Goal: Task Accomplishment & Management: Complete application form

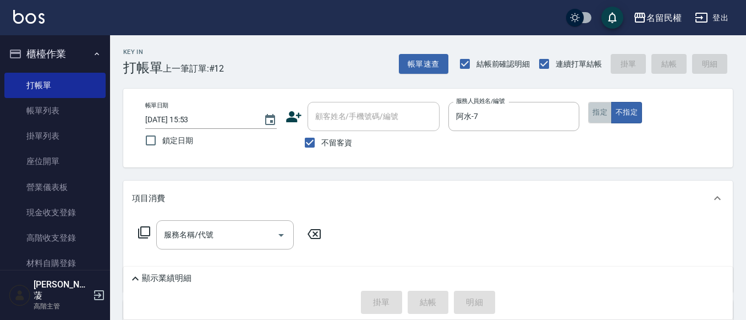
click at [590, 114] on button "指定" at bounding box center [600, 112] width 24 height 21
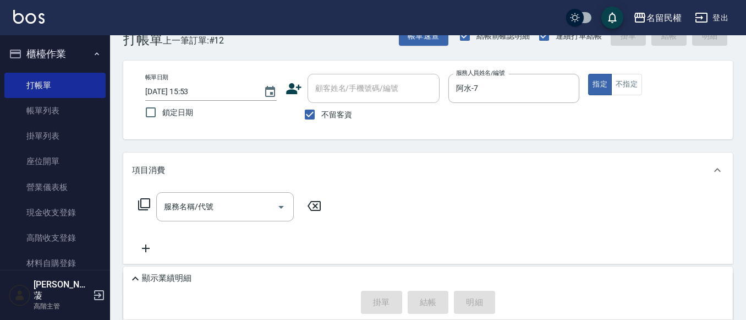
scroll to position [55, 0]
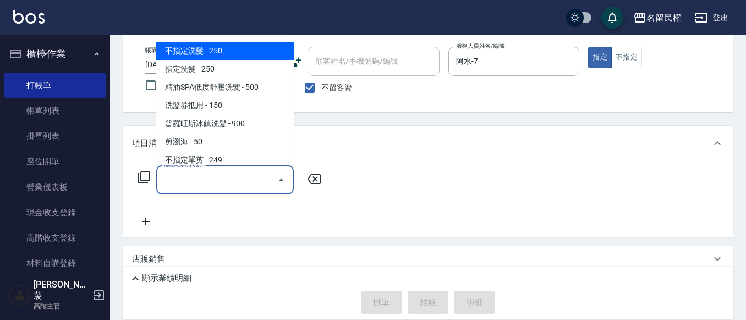
click at [224, 176] on input "服務名稱/代號" at bounding box center [216, 179] width 111 height 19
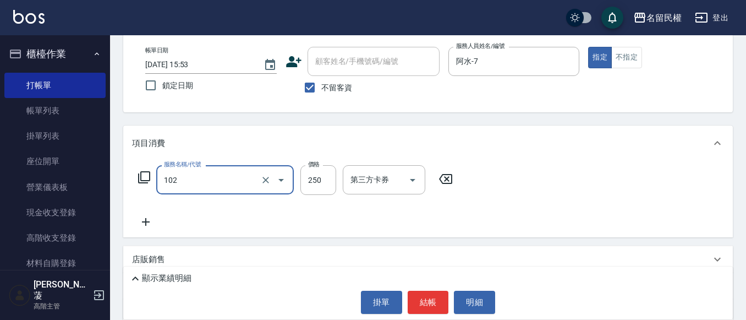
type input "指定洗髮(102)"
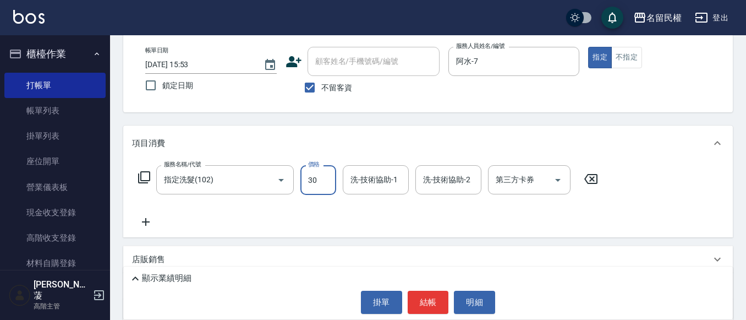
click at [333, 188] on input "30" at bounding box center [318, 180] width 36 height 30
type input "300"
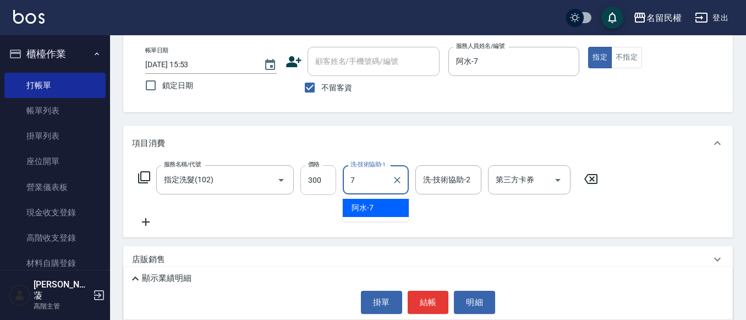
type input "阿水-7"
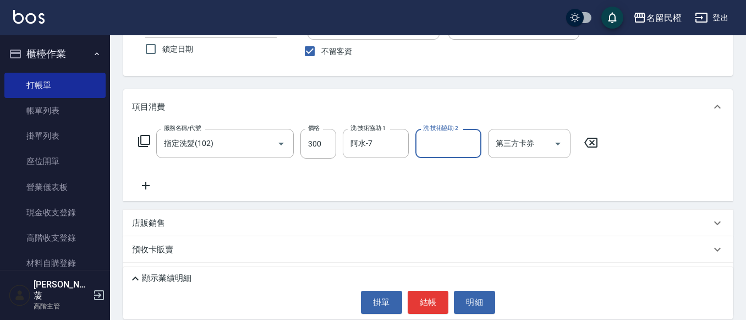
scroll to position [110, 0]
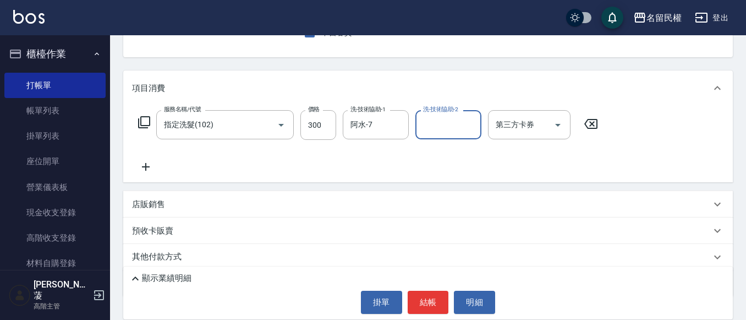
click at [147, 175] on div "服務名稱/代號 指定洗髮(102) 服務名稱/代號 價格 300 價格 洗-技術協助-1 阿水-7 洗-技術協助-1 洗-技術協助-2 洗-技術協助-2 第三…" at bounding box center [428, 144] width 610 height 76
click at [143, 174] on div "服務名稱/代號 指定洗髮(102) 服務名稱/代號 價格 300 價格 洗-技術協助-1 阿水-7 洗-技術協助-1 洗-技術協助-2 洗-技術協助-2 第三…" at bounding box center [428, 144] width 610 height 76
click at [146, 163] on icon at bounding box center [146, 166] width 28 height 13
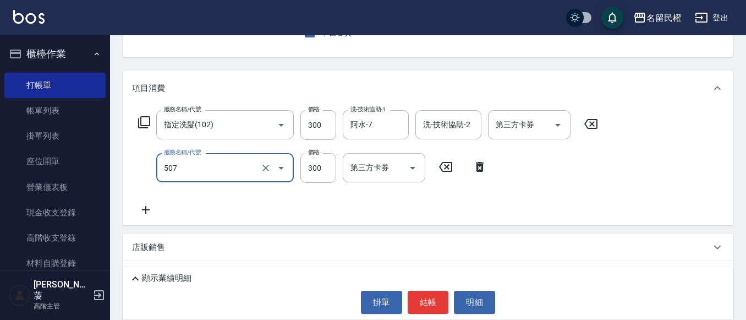
type input "頭皮隔離(507)"
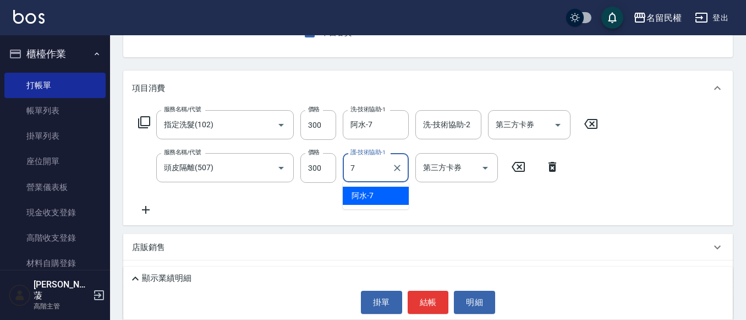
type input "阿水-7"
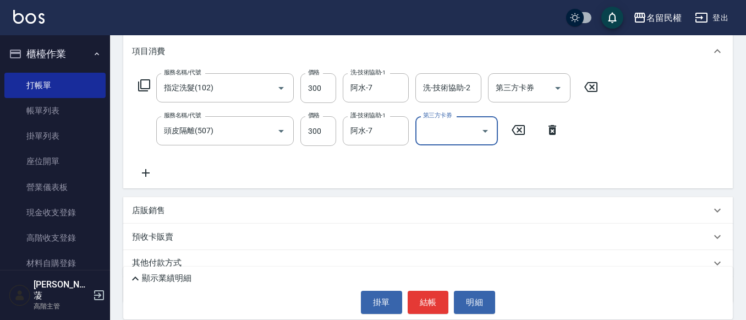
scroll to position [165, 0]
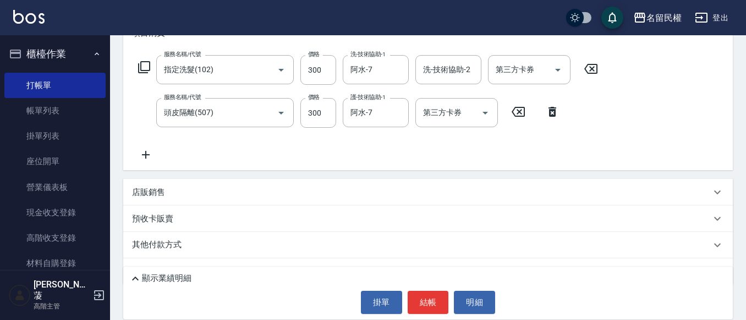
click at [147, 160] on icon at bounding box center [146, 154] width 28 height 13
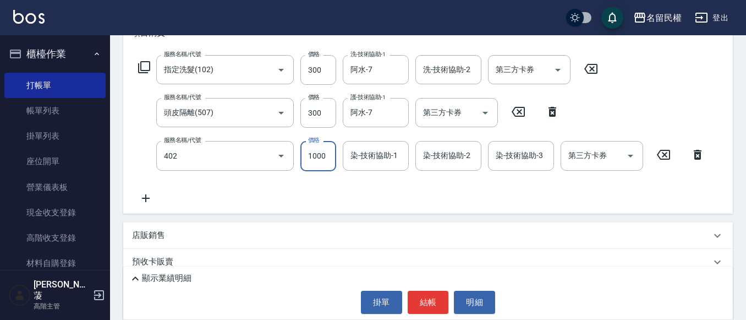
type input "染髮(402)"
type input "1500"
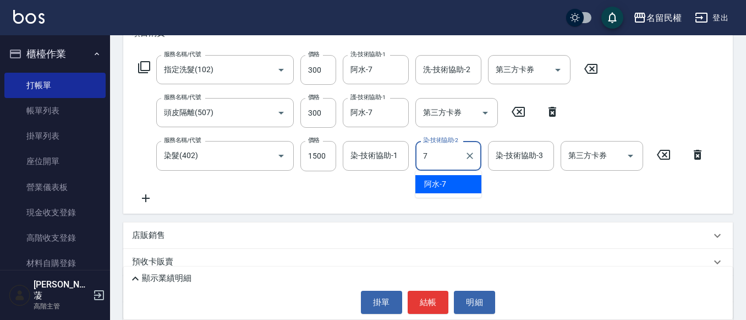
type input "阿水-7"
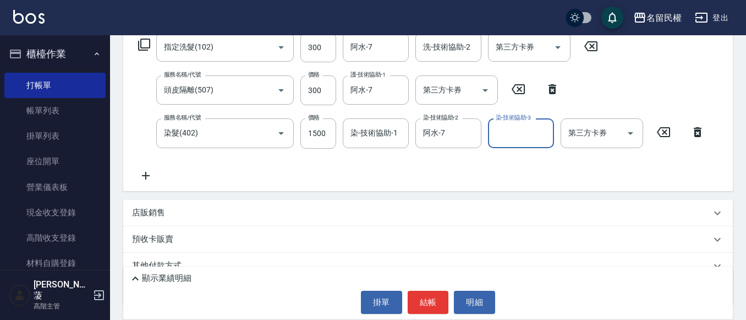
scroll to position [220, 0]
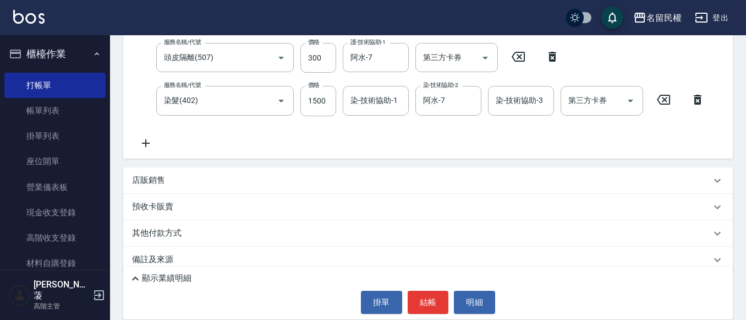
click at [150, 141] on icon at bounding box center [146, 142] width 28 height 13
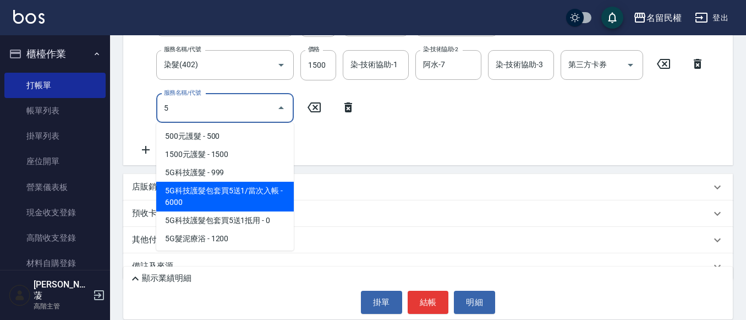
scroll to position [275, 0]
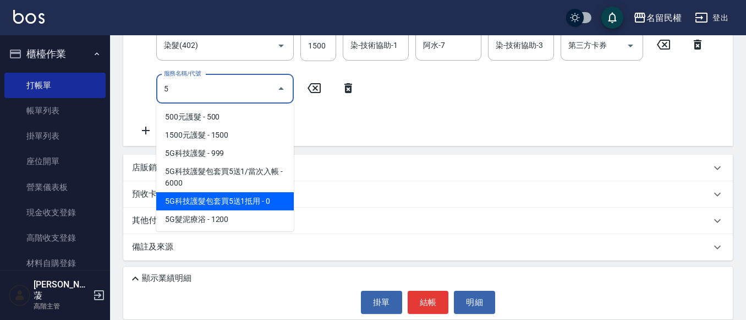
click at [240, 204] on span "5G科技護髮包套買5送1抵用 - 0" at bounding box center [225, 201] width 138 height 18
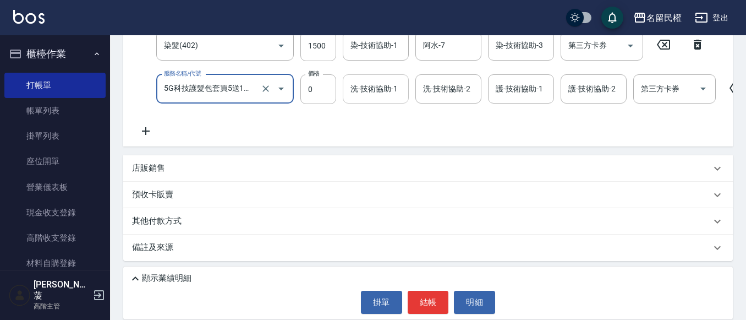
type input "5G科技護髮包套買5送1抵用(519)"
click at [368, 91] on input "洗-技術協助-1" at bounding box center [376, 88] width 56 height 19
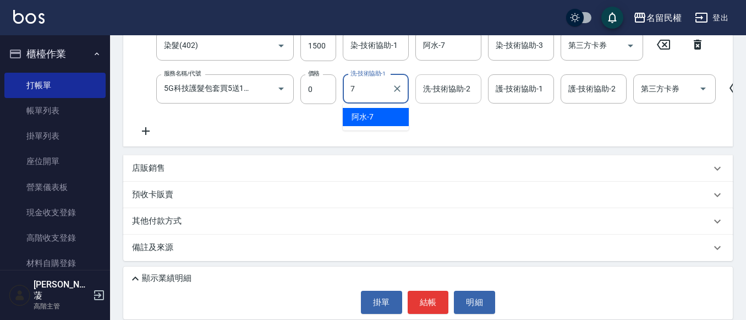
type input "阿水-7"
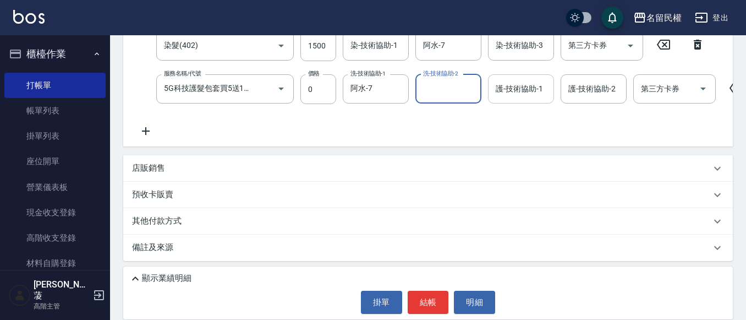
click at [497, 87] on input "護-技術協助-1" at bounding box center [521, 88] width 56 height 19
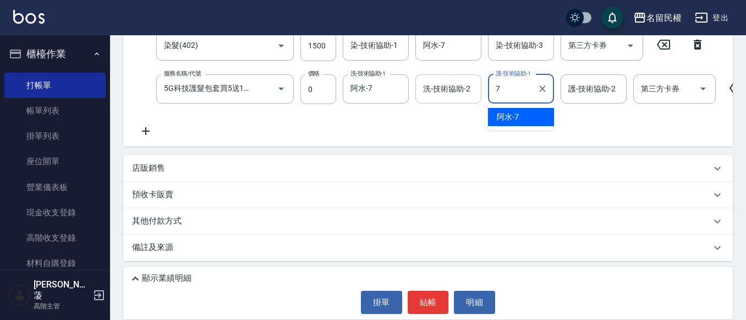
type input "阿水-7"
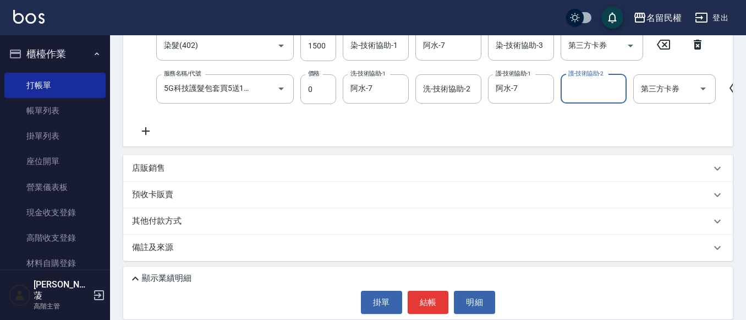
click at [149, 128] on icon at bounding box center [146, 130] width 28 height 13
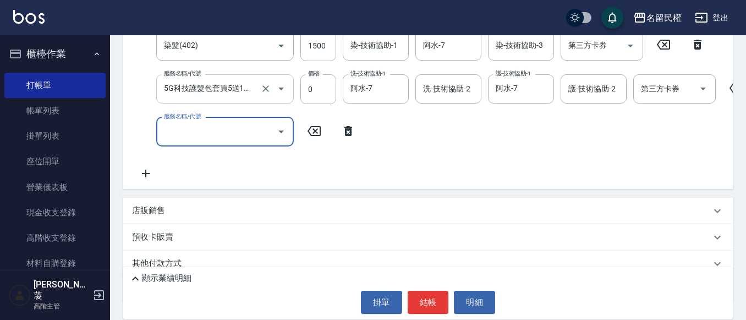
scroll to position [0, 0]
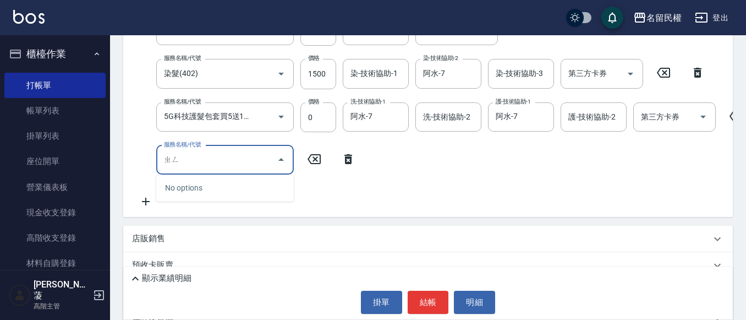
type input "正"
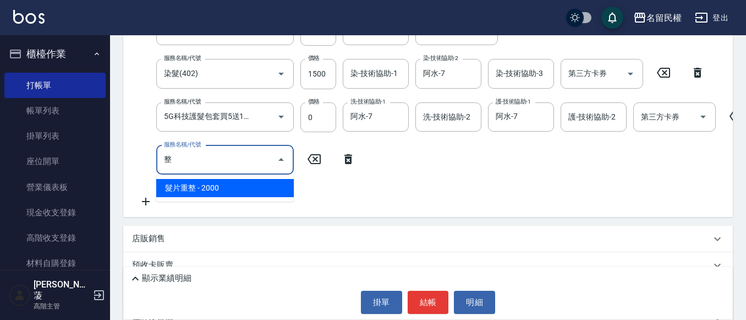
click at [216, 182] on span "髮片重整 - 2000" at bounding box center [225, 188] width 138 height 18
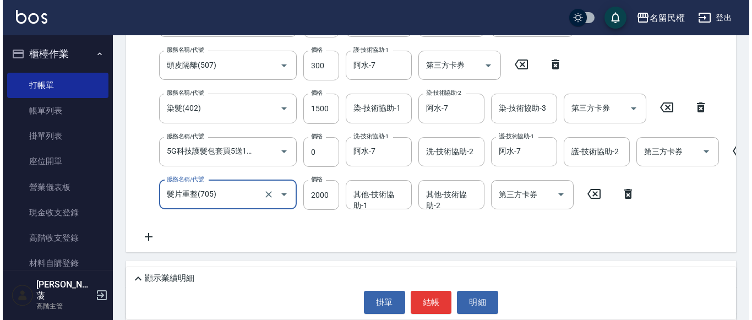
scroll to position [275, 0]
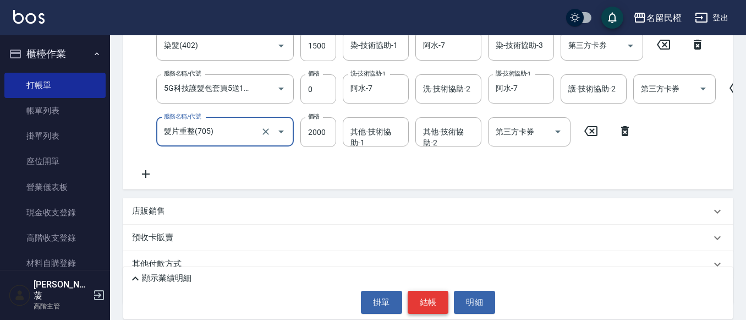
type input "髮片重整(705)"
click at [430, 301] on button "結帳" at bounding box center [428, 301] width 41 height 23
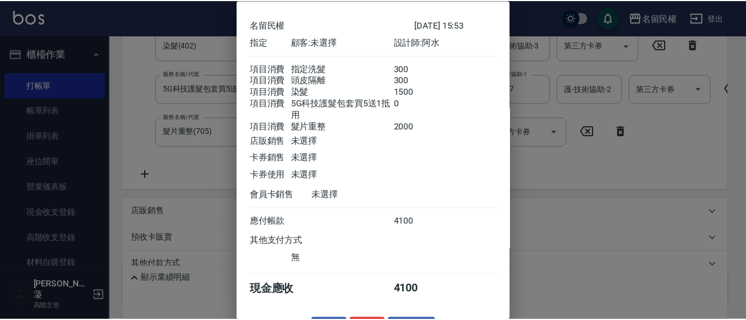
scroll to position [0, 0]
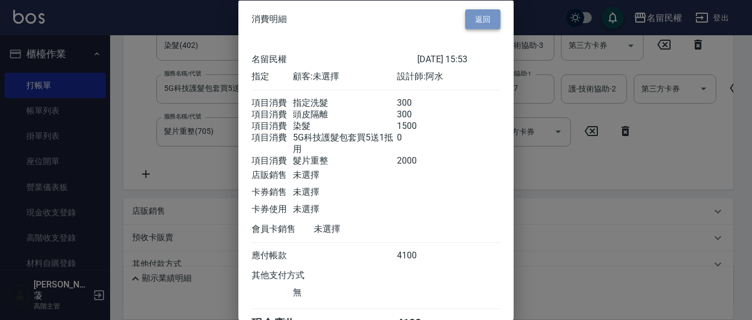
click at [480, 19] on button "返回" at bounding box center [482, 19] width 35 height 20
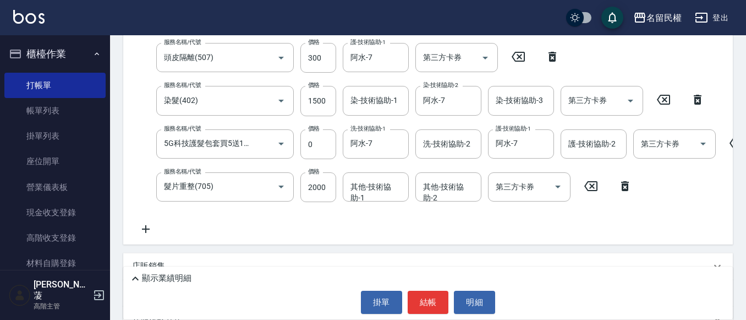
scroll to position [275, 0]
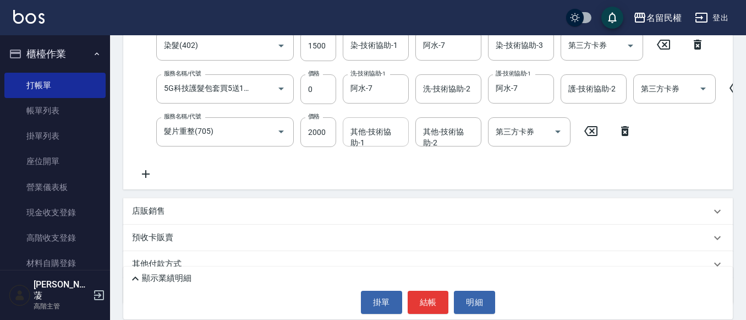
click at [362, 136] on input "其他-技術協助-1" at bounding box center [376, 131] width 56 height 19
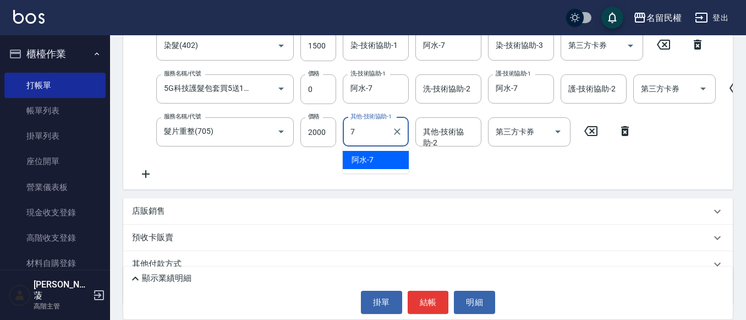
type input "阿水-7"
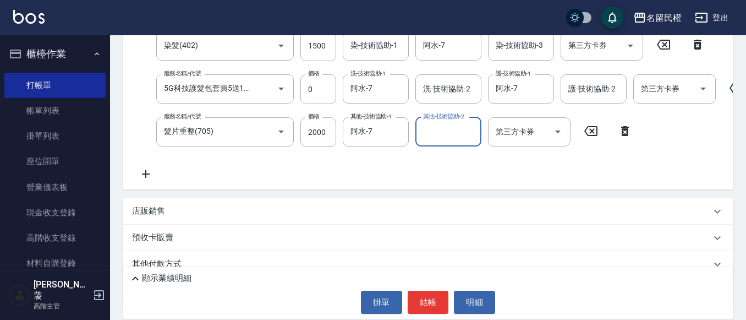
click at [147, 173] on icon at bounding box center [146, 173] width 28 height 13
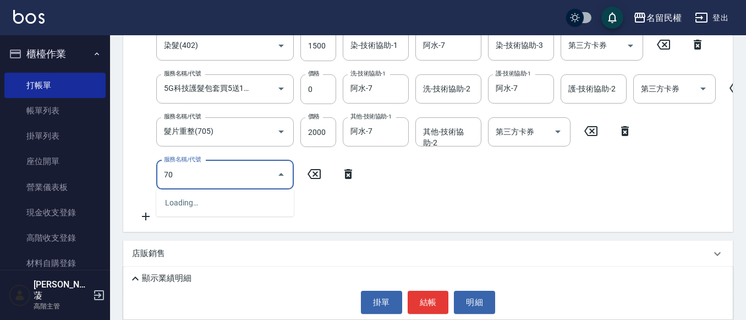
scroll to position [0, 0]
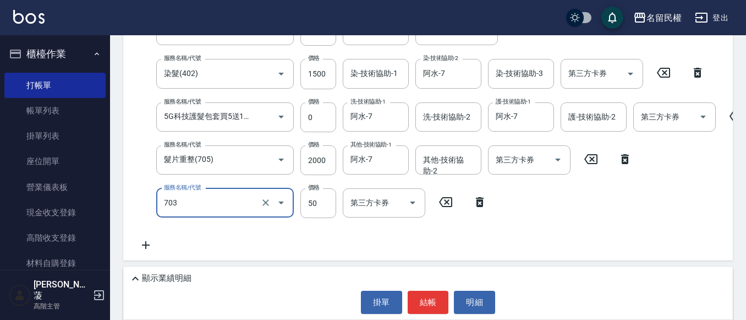
type input "青捲/吹捲/夾直/電棒/夾玉米鬚(703)"
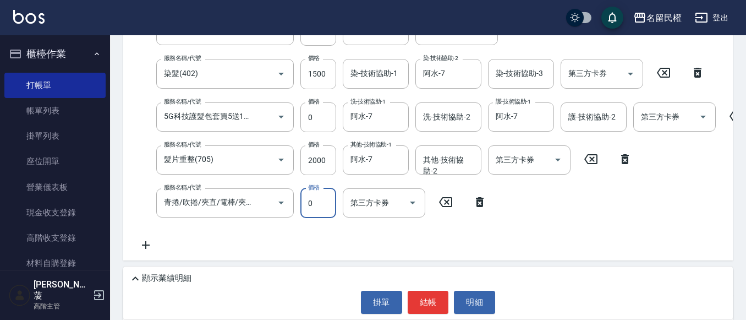
scroll to position [220, 0]
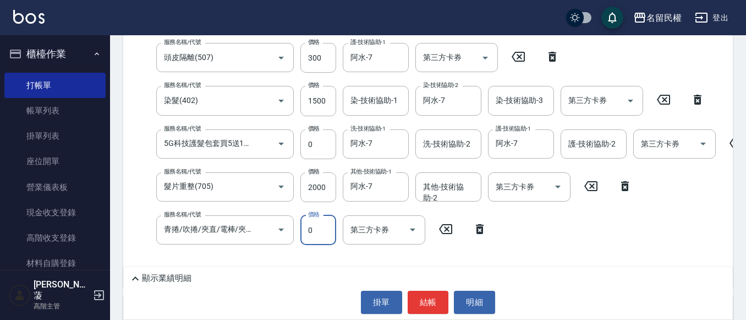
click at [316, 234] on input "0" at bounding box center [318, 230] width 36 height 30
type input "50"
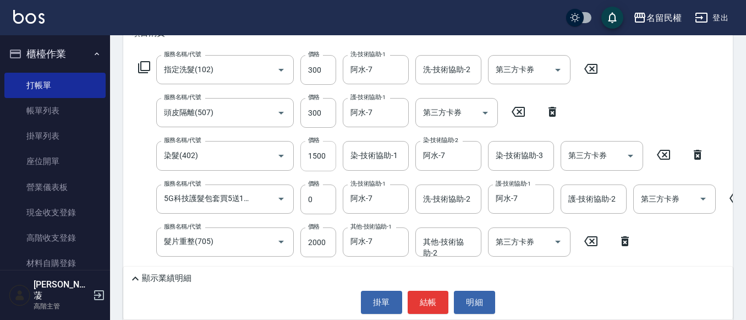
click at [322, 162] on input "1500" at bounding box center [318, 156] width 36 height 30
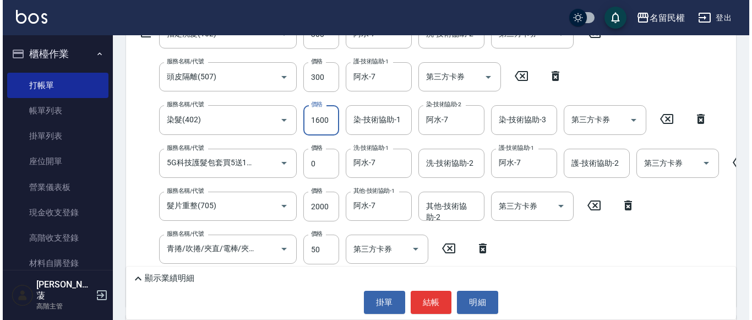
scroll to position [220, 0]
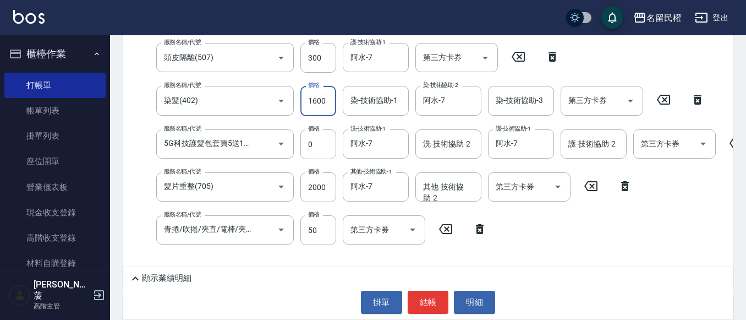
click at [319, 95] on input "1600" at bounding box center [318, 101] width 36 height 30
type input "1800"
click at [316, 195] on input "2000" at bounding box center [318, 187] width 36 height 30
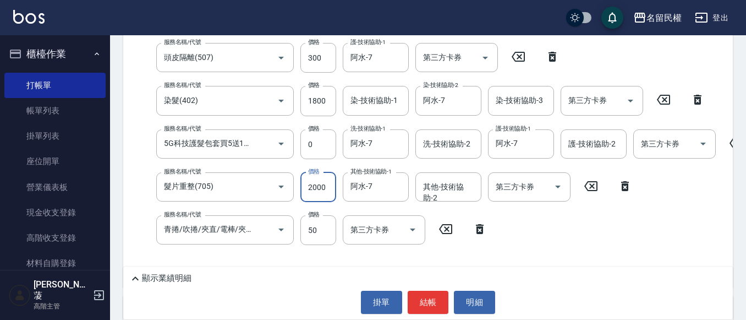
click at [316, 195] on input "2000" at bounding box center [318, 187] width 36 height 30
type input "1800"
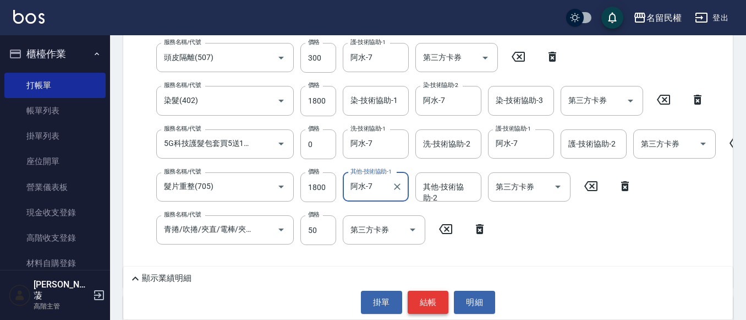
click at [423, 302] on button "結帳" at bounding box center [428, 301] width 41 height 23
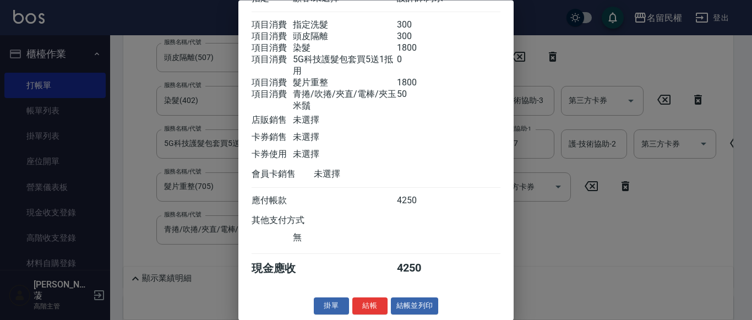
scroll to position [107, 0]
click at [359, 307] on button "結帳" at bounding box center [369, 306] width 35 height 17
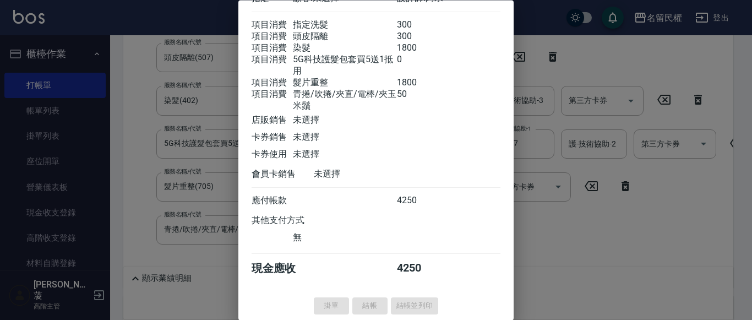
type input "[DATE] 16:25"
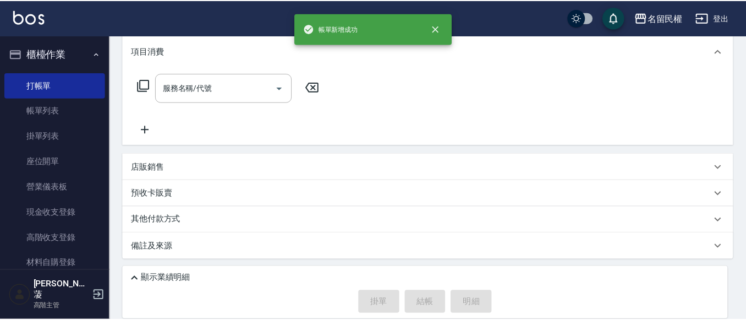
scroll to position [0, 0]
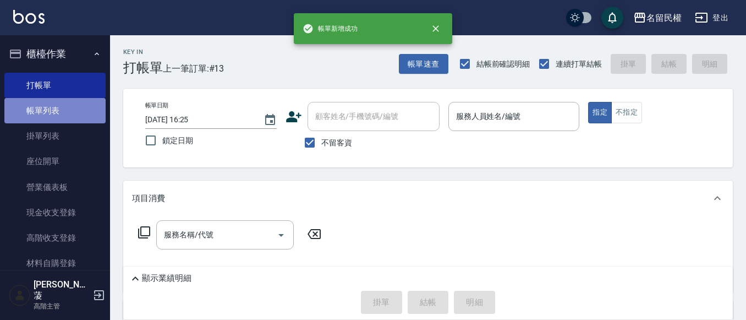
click at [66, 118] on link "帳單列表" at bounding box center [54, 110] width 101 height 25
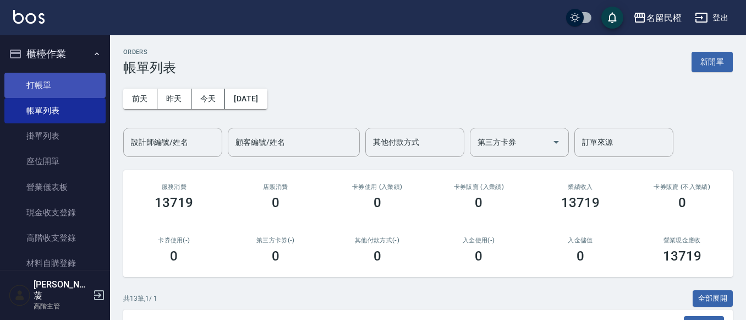
click at [35, 94] on link "打帳單" at bounding box center [54, 85] width 101 height 25
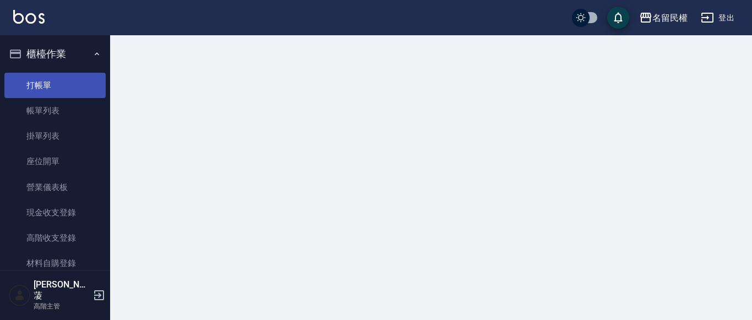
click at [41, 86] on link "打帳單" at bounding box center [54, 85] width 101 height 25
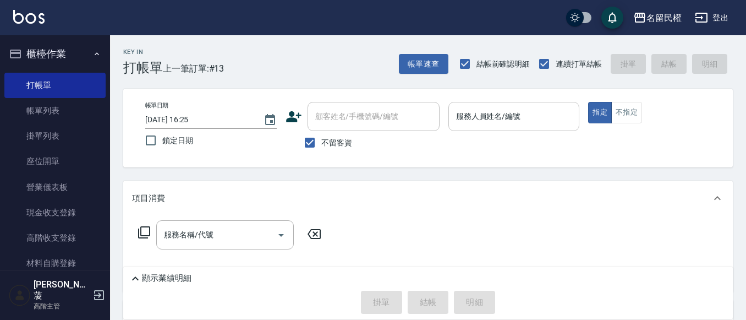
click at [503, 119] on input "服務人員姓名/編號" at bounding box center [514, 116] width 122 height 19
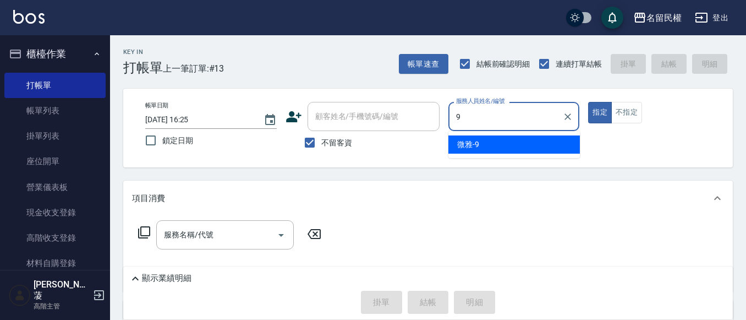
type input "微雅-9"
type button "true"
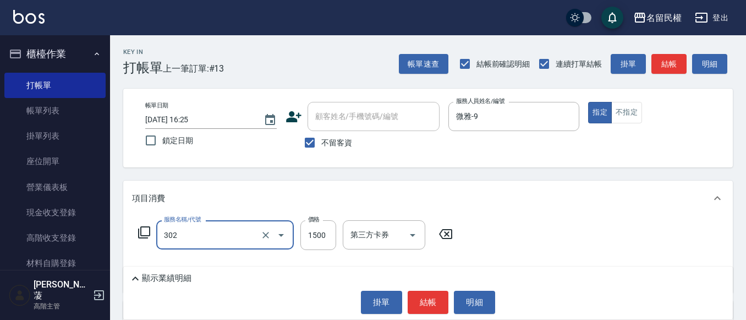
type input "燙髮(302)"
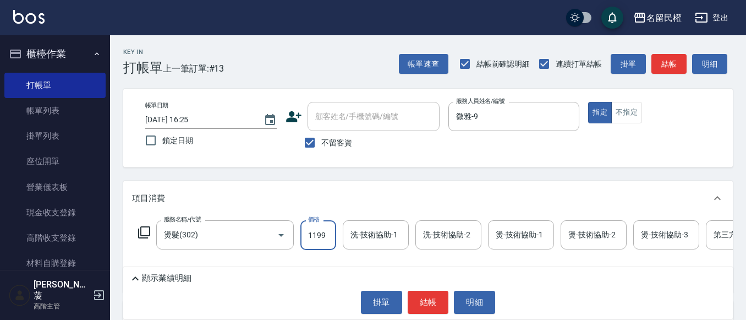
type input "1199"
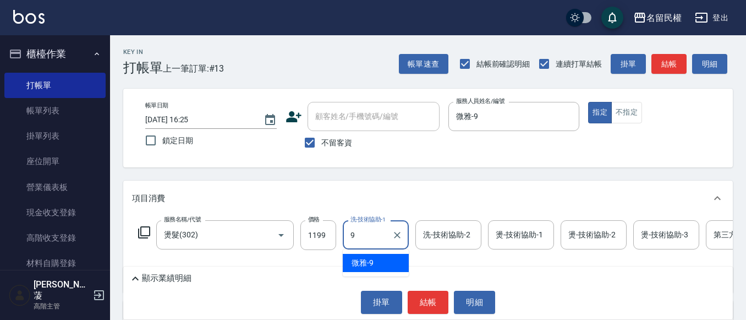
type input "微雅-9"
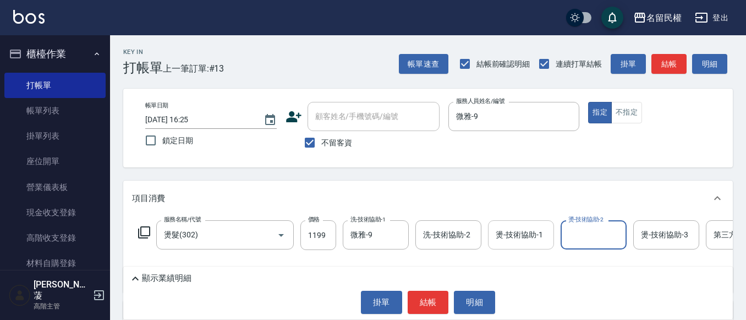
click at [523, 231] on input "燙-技術協助-1" at bounding box center [521, 234] width 56 height 19
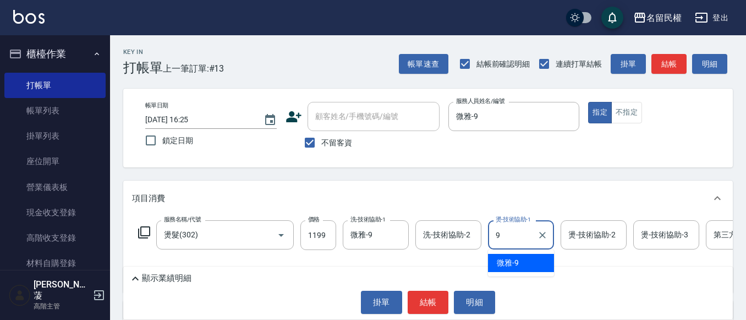
type input "微雅-9"
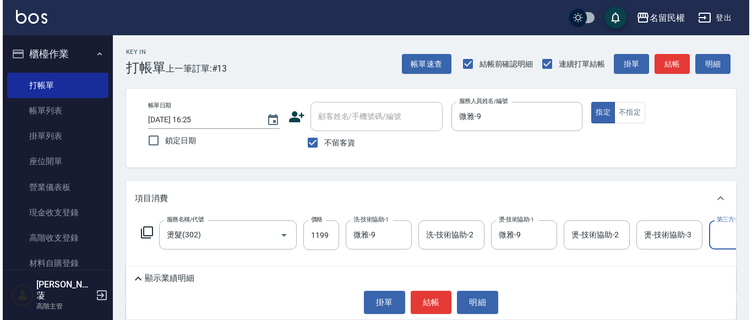
scroll to position [0, 34]
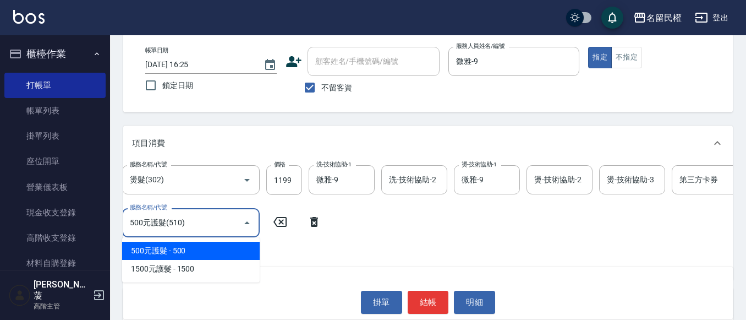
type input "500元護髮(510)"
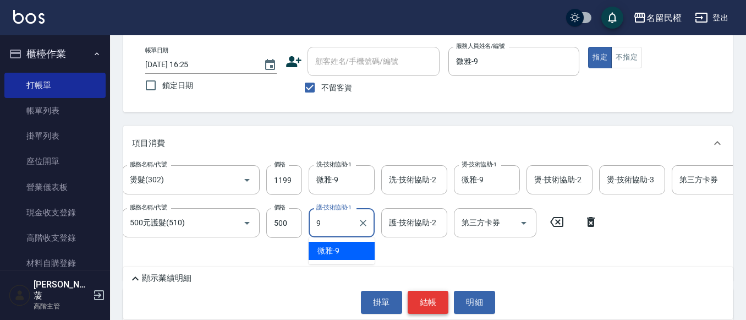
type input "微雅-9"
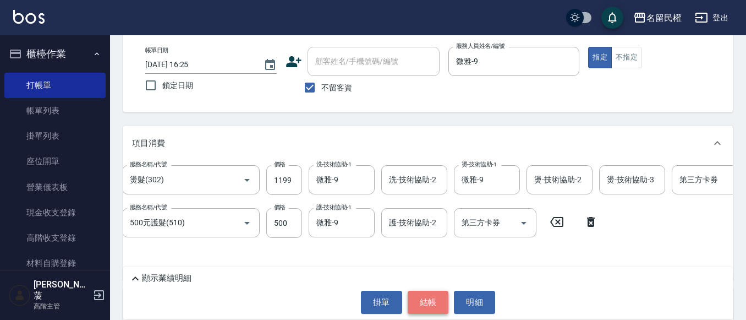
click at [425, 298] on button "結帳" at bounding box center [428, 301] width 41 height 23
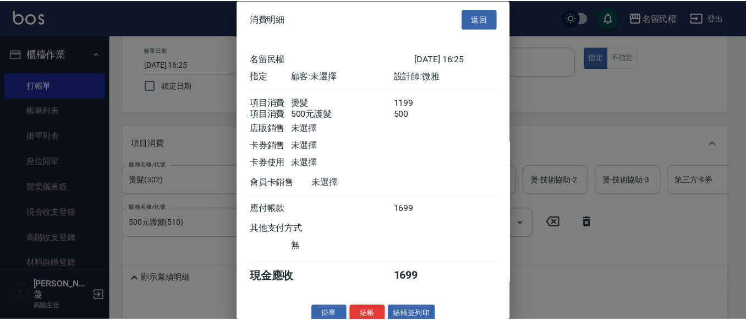
scroll to position [28, 0]
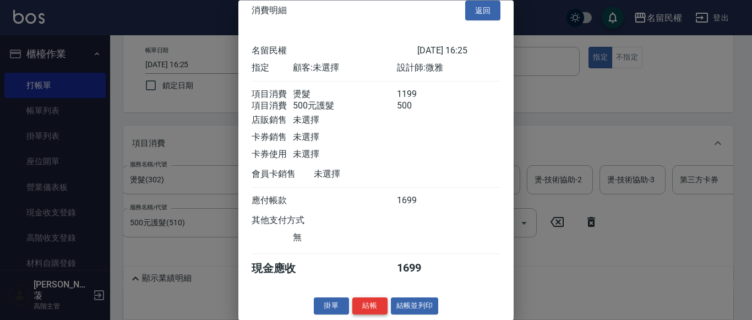
click at [365, 304] on button "結帳" at bounding box center [369, 306] width 35 height 17
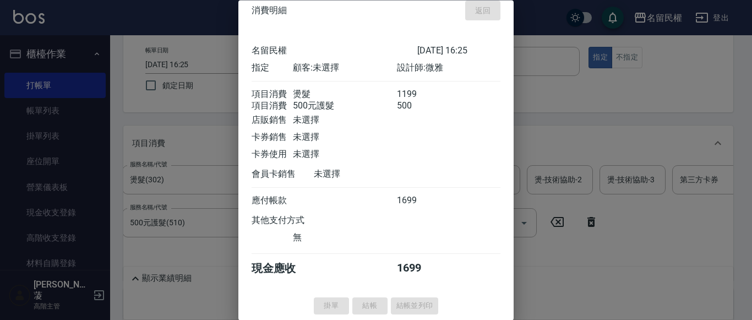
type input "[DATE] 16:46"
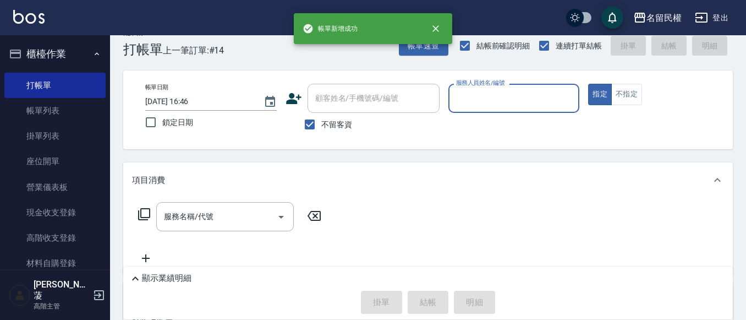
scroll to position [0, 0]
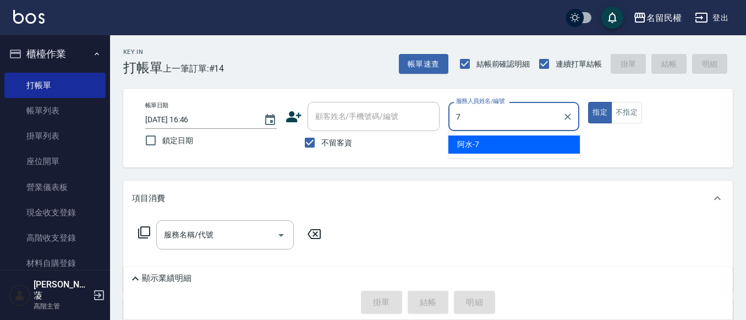
type input "阿水-7"
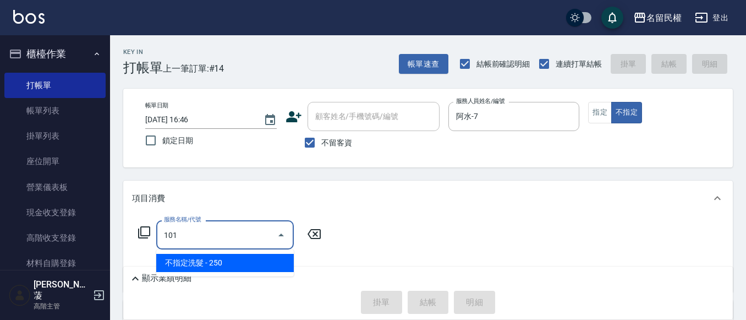
type input "不指定洗髮(101)"
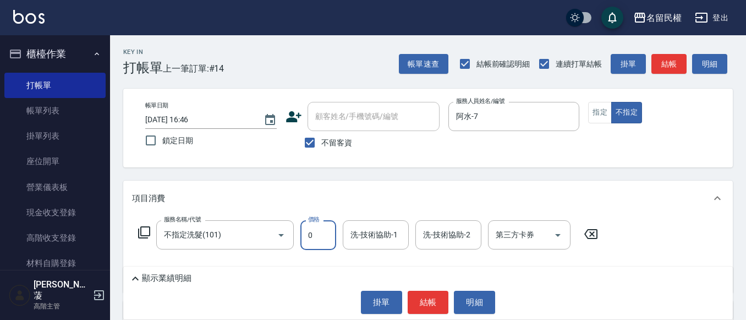
click at [320, 236] on input "0" at bounding box center [318, 235] width 36 height 30
type input "300"
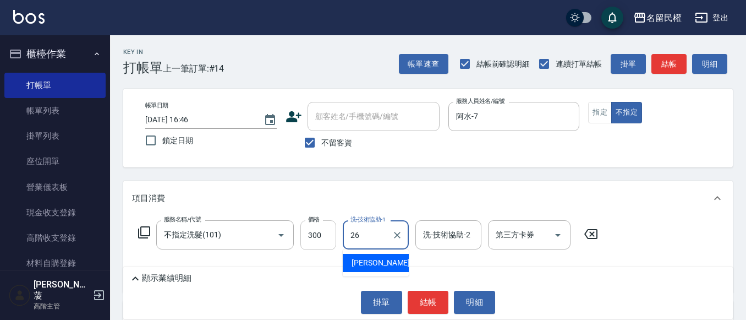
type input "沅莘-26"
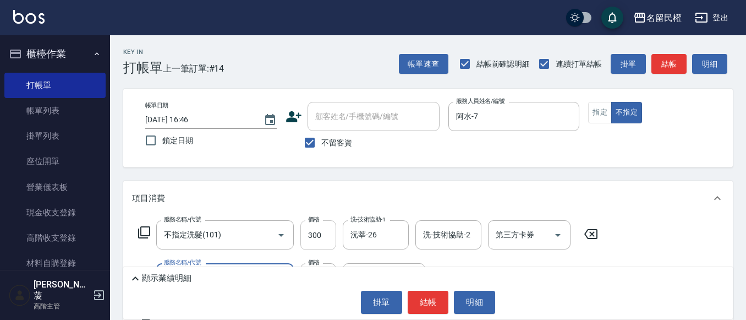
type input "[PERSON_NAME](701)"
type input "30"
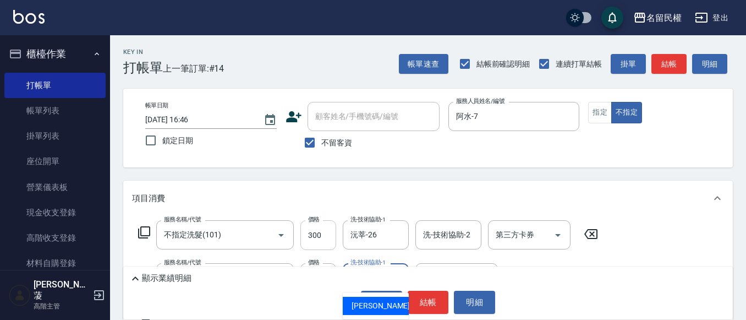
type input "沅莘-26"
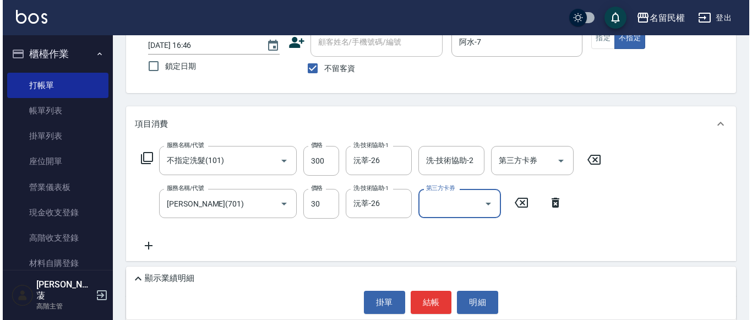
scroll to position [55, 0]
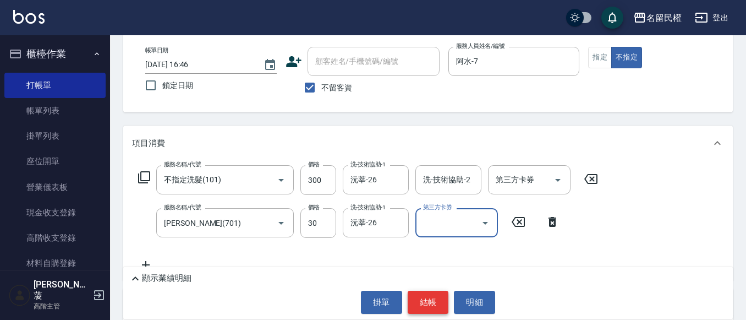
click at [434, 304] on button "結帳" at bounding box center [428, 301] width 41 height 23
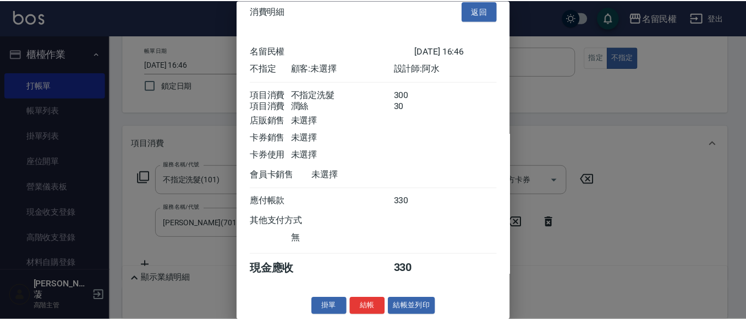
scroll to position [28, 0]
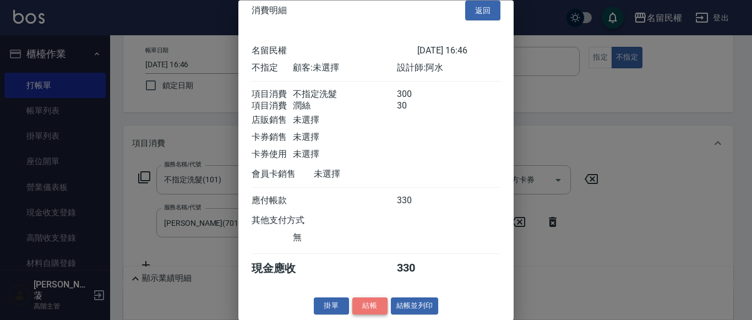
click at [365, 298] on button "結帳" at bounding box center [369, 306] width 35 height 17
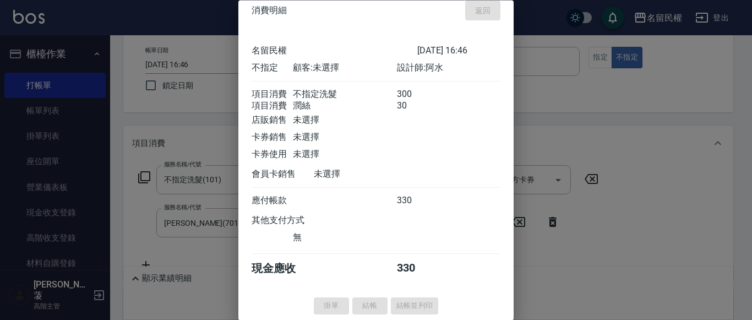
type input "[DATE] 16:55"
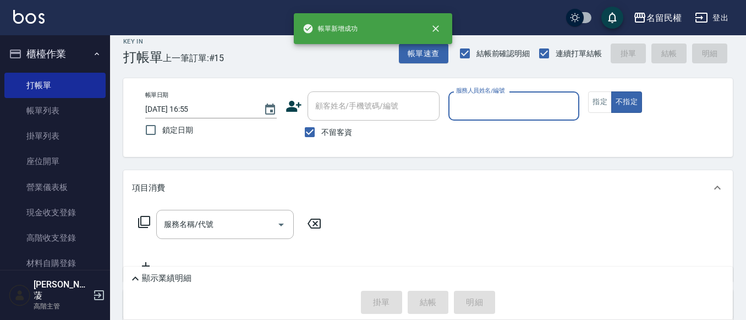
scroll to position [0, 0]
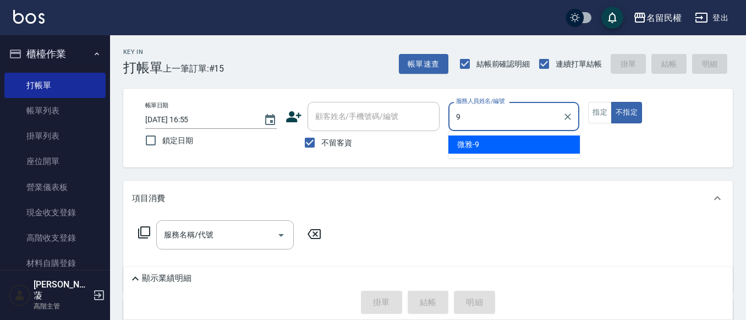
type input "微雅-9"
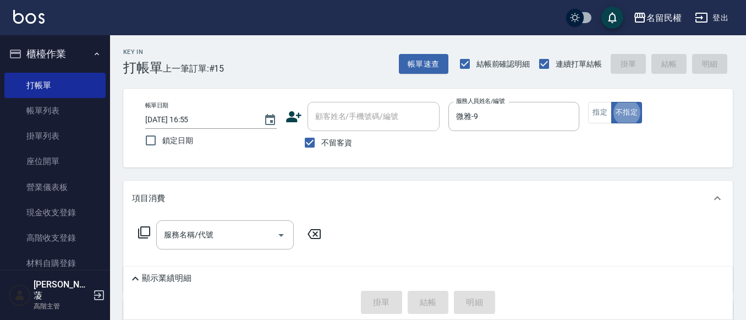
type button "false"
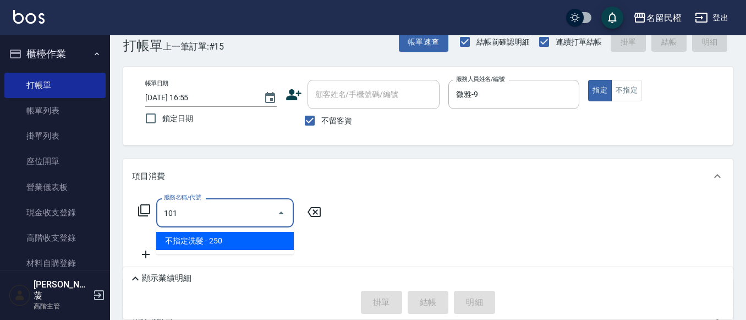
type input "不指定洗髮(101)"
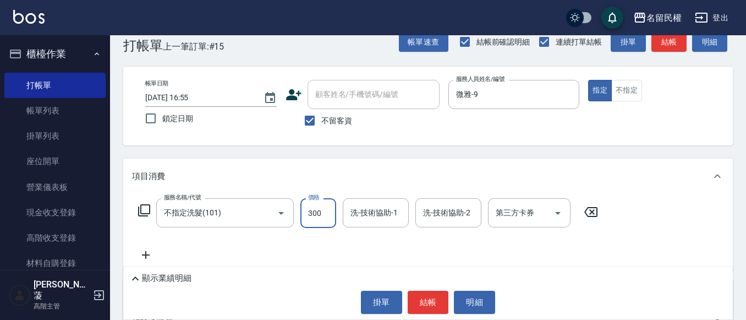
type input "300"
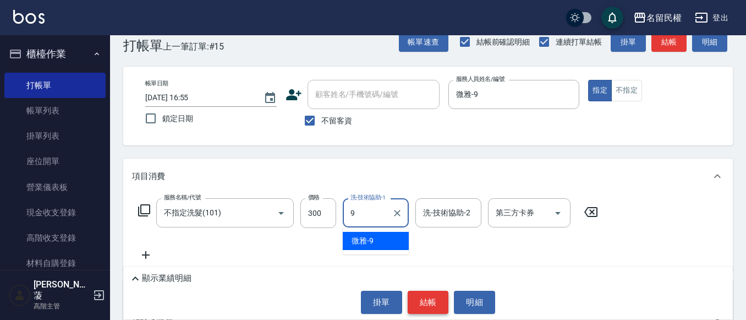
type input "微雅-9"
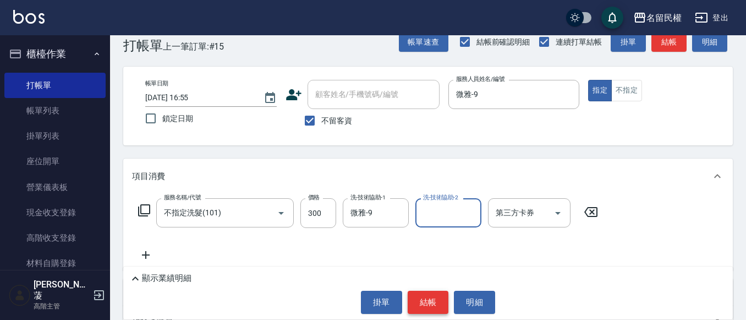
click at [435, 301] on button "結帳" at bounding box center [428, 301] width 41 height 23
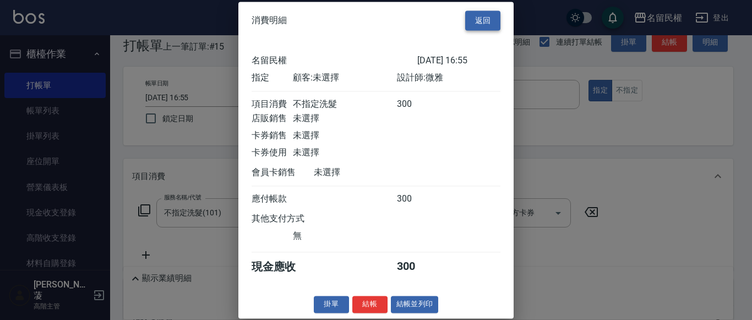
click at [492, 22] on button "返回" at bounding box center [482, 20] width 35 height 20
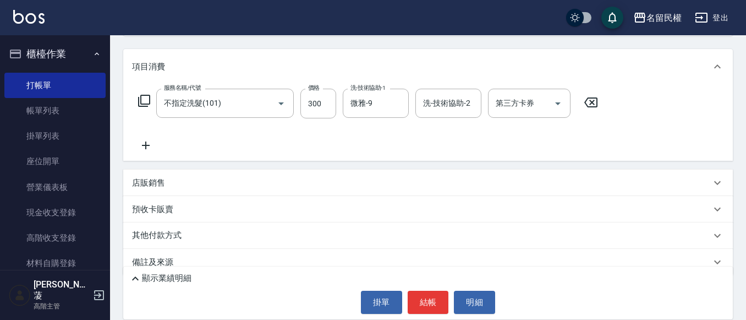
scroll to position [132, 0]
click at [144, 184] on p "店販銷售" at bounding box center [148, 183] width 33 height 12
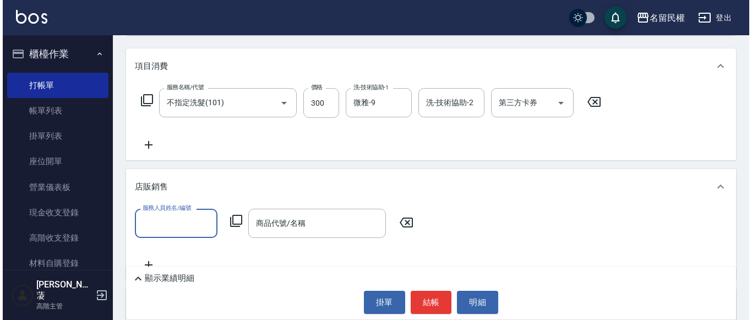
scroll to position [0, 0]
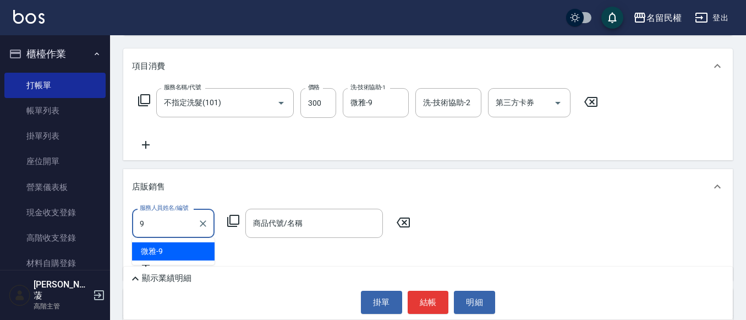
type input "微雅-9"
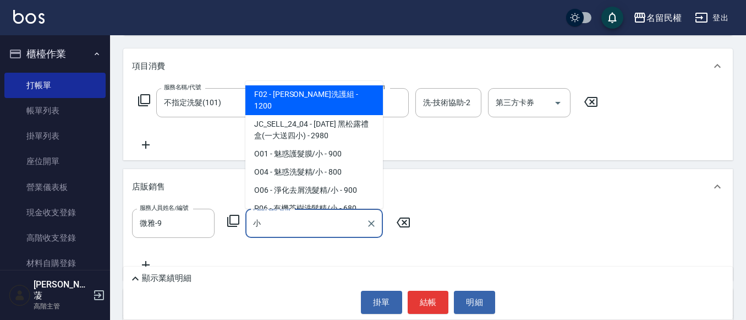
click at [348, 99] on span "F02 - [PERSON_NAME]洗護組 - 1200" at bounding box center [314, 100] width 138 height 30
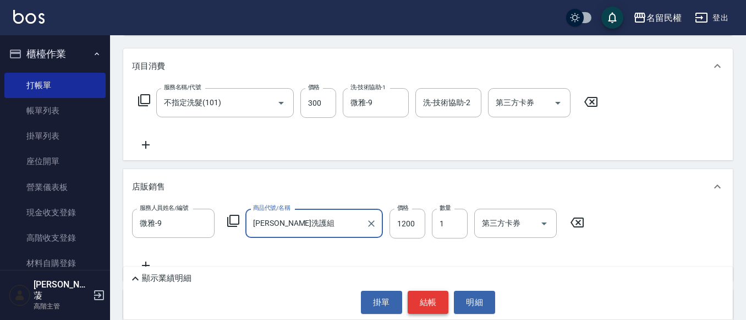
type input "[PERSON_NAME]洗護組"
click at [418, 299] on button "結帳" at bounding box center [428, 301] width 41 height 23
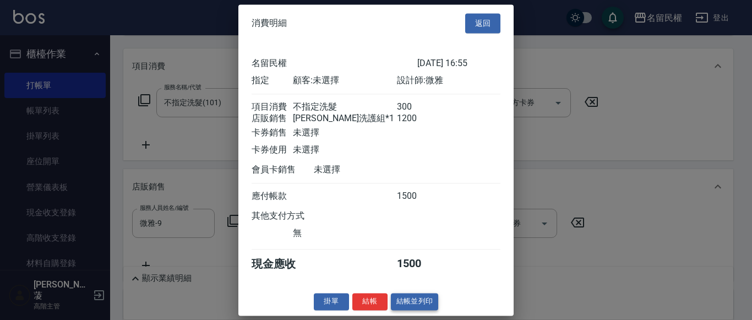
scroll to position [9, 0]
click at [379, 303] on button "結帳" at bounding box center [369, 301] width 35 height 17
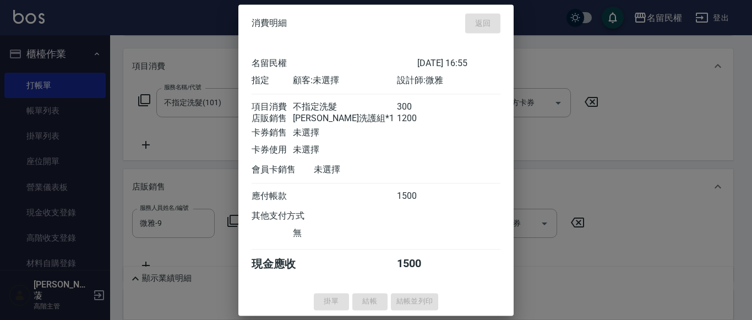
type input "[DATE] 17:17"
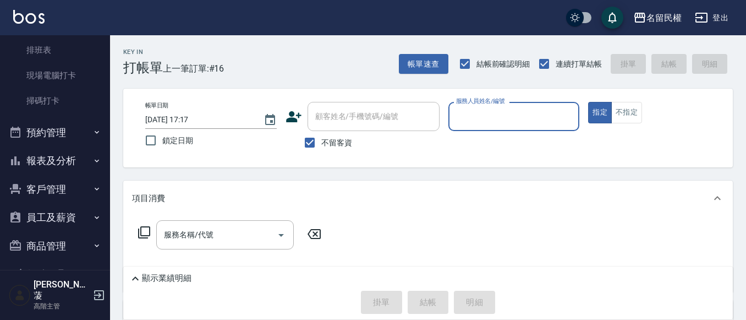
scroll to position [314, 0]
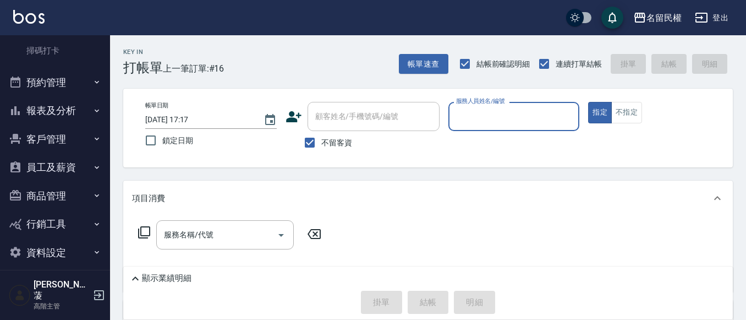
drag, startPoint x: 71, startPoint y: 113, endPoint x: 73, endPoint y: 121, distance: 7.9
click at [71, 113] on button "報表及分析" at bounding box center [54, 110] width 101 height 29
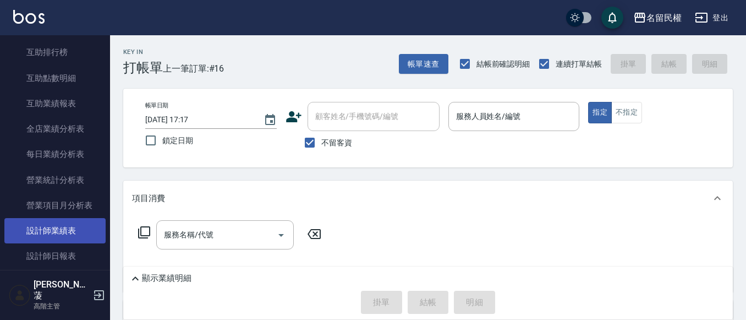
scroll to position [589, 0]
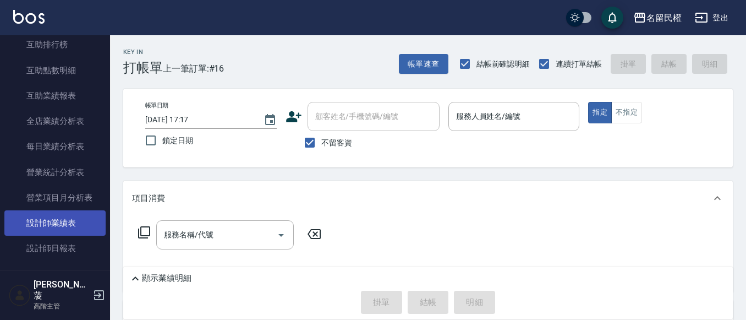
drag, startPoint x: 69, startPoint y: 251, endPoint x: 89, endPoint y: 232, distance: 28.0
click at [69, 251] on link "設計師日報表" at bounding box center [54, 247] width 101 height 25
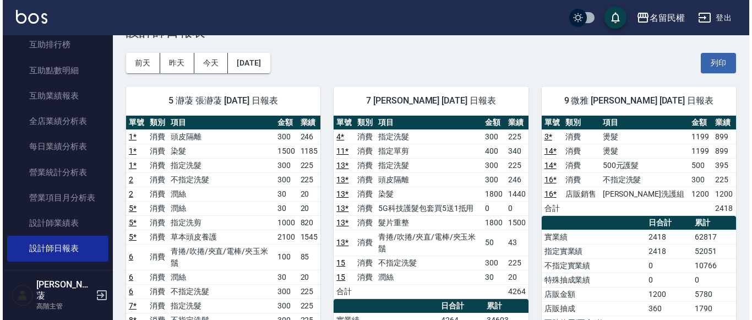
scroll to position [55, 0]
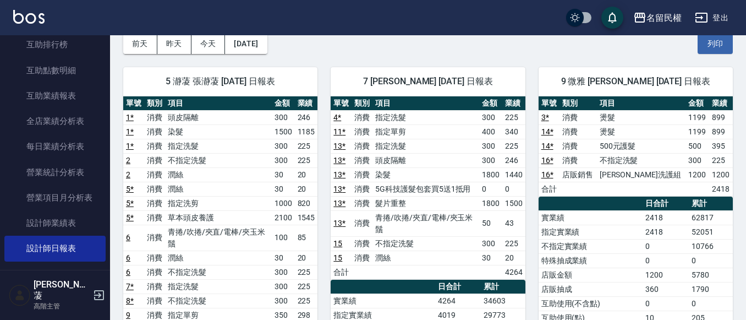
click at [267, 47] on button "[DATE]" at bounding box center [246, 44] width 42 height 20
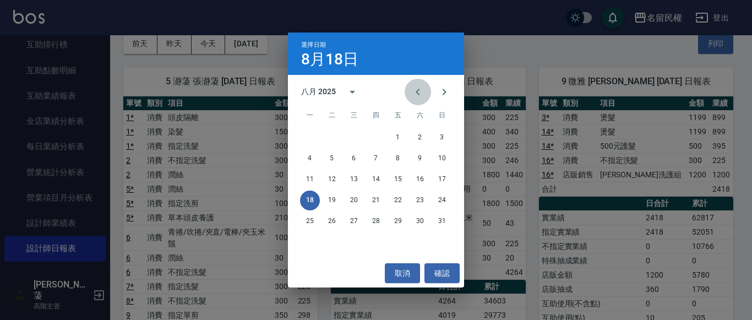
click at [412, 93] on icon "Previous month" at bounding box center [417, 91] width 13 height 13
click at [396, 180] on button "18" at bounding box center [398, 179] width 20 height 20
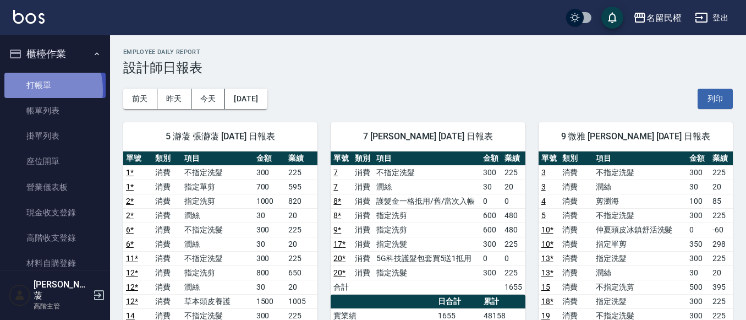
click at [25, 90] on link "打帳單" at bounding box center [54, 85] width 101 height 25
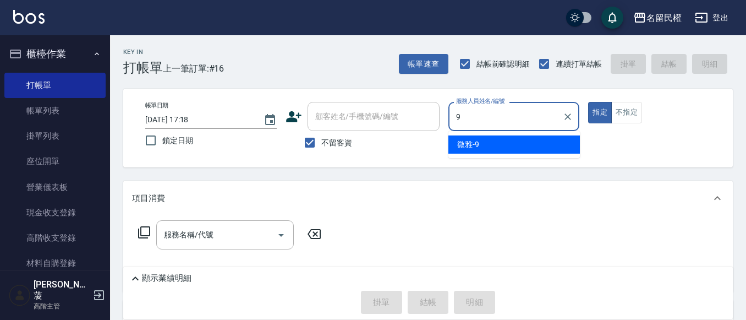
type input "微雅-9"
type button "true"
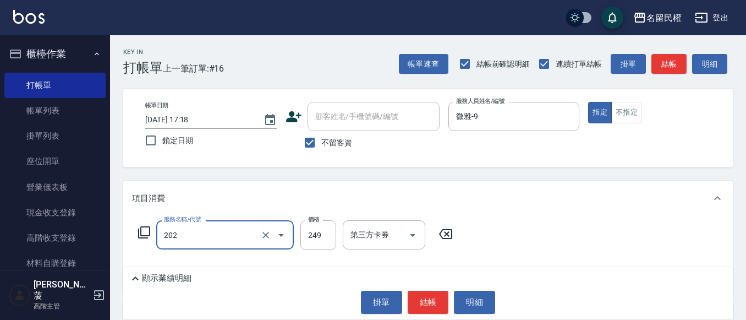
type input "不指定單剪(202)"
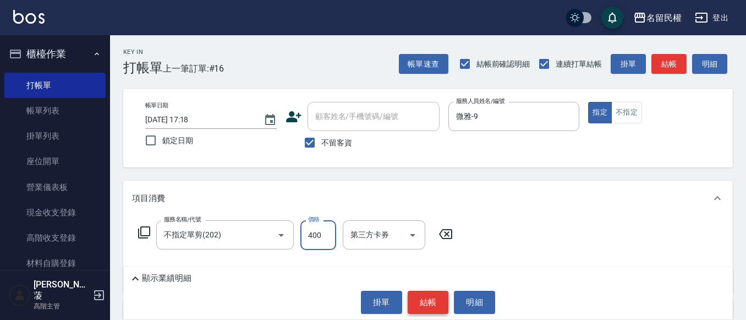
type input "400"
click at [446, 296] on button "結帳" at bounding box center [428, 301] width 41 height 23
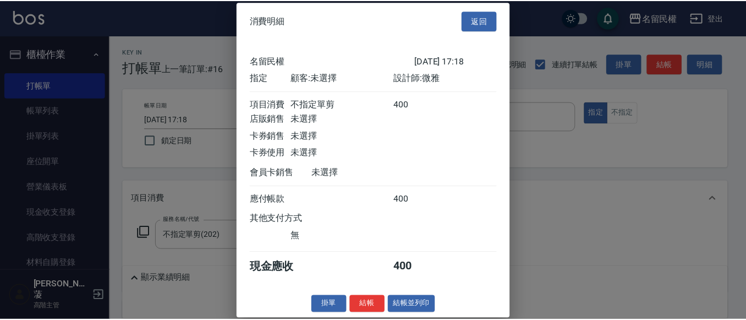
scroll to position [14, 0]
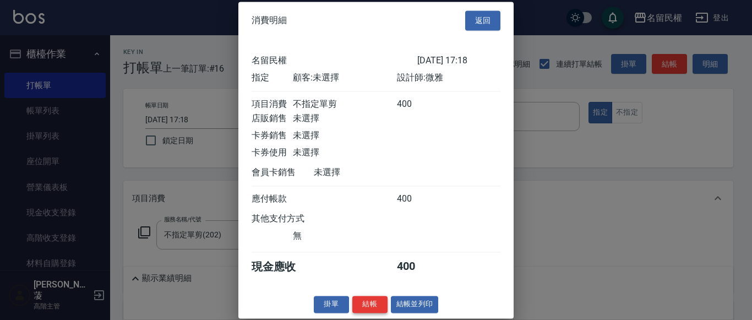
click at [376, 299] on button "結帳" at bounding box center [369, 303] width 35 height 17
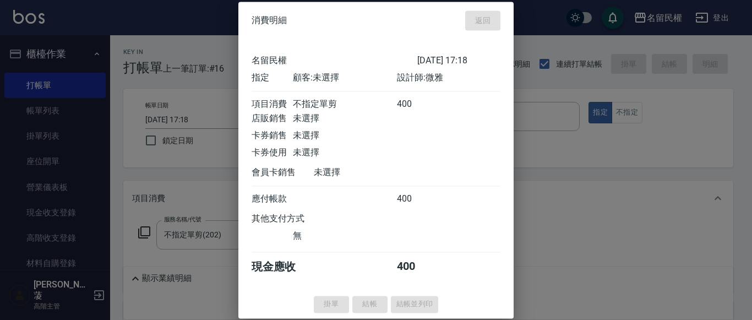
type input "[DATE] 17:34"
